Goal: Task Accomplishment & Management: Manage account settings

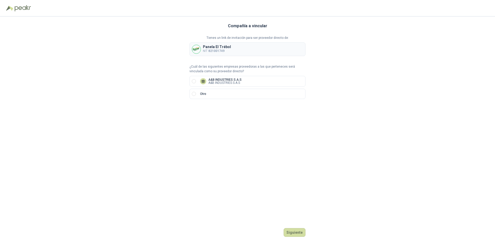
click at [199, 51] on img at bounding box center [196, 49] width 9 height 9
click at [293, 232] on button "Siguiente" at bounding box center [294, 233] width 22 height 9
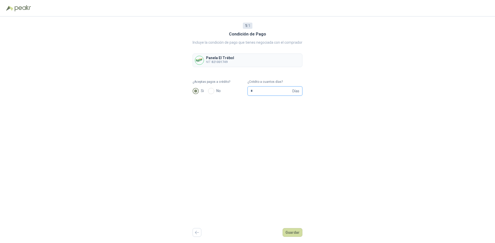
click at [288, 91] on input "*" at bounding box center [270, 91] width 41 height 9
type input "**"
click at [296, 233] on button "Guardar" at bounding box center [292, 233] width 20 height 9
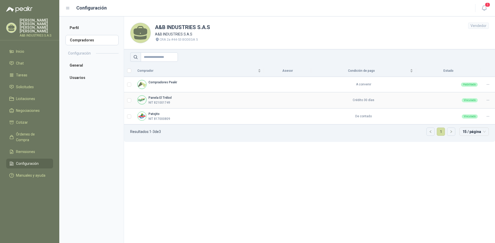
click at [199, 100] on div "Panela El Trébol NIT 821001749" at bounding box center [198, 101] width 123 height 10
click at [185, 100] on div "Panela El Trébol NIT 821001749" at bounding box center [198, 101] width 123 height 10
click at [32, 84] on span "Solicitudes" at bounding box center [25, 87] width 18 height 6
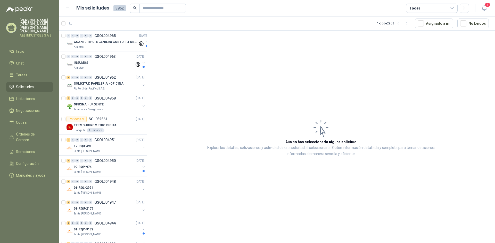
click at [22, 84] on link "Solicitudes" at bounding box center [29, 87] width 47 height 10
click at [92, 42] on p "GUANTE TIPO INGENIERO CORTO REFORZADO" at bounding box center [106, 42] width 64 height 5
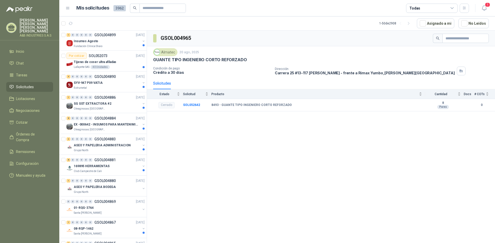
scroll to position [840, 0]
